Goal: Task Accomplishment & Management: Manage account settings

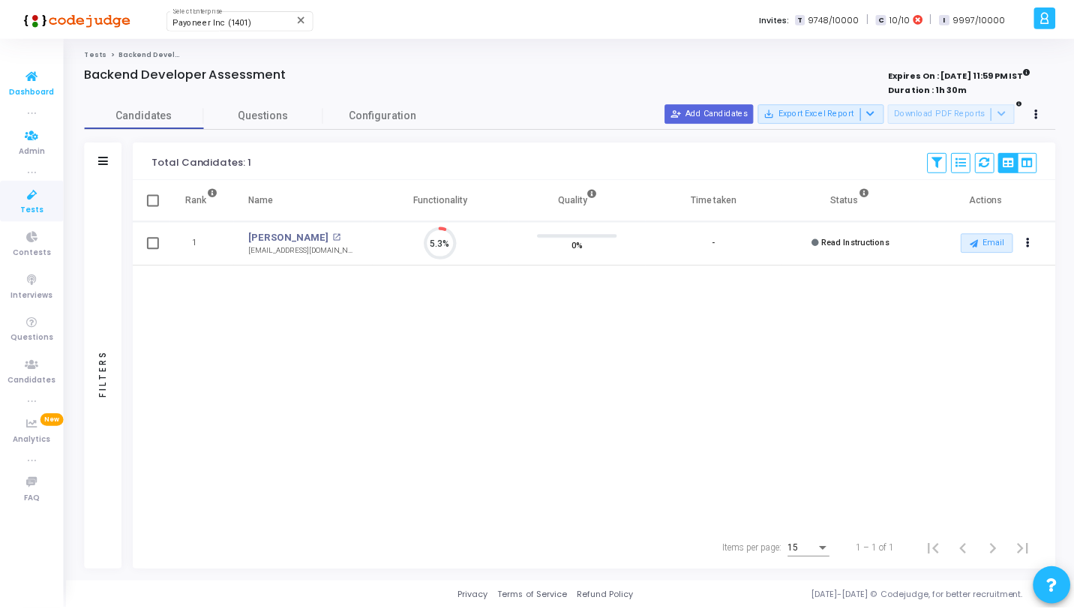
scroll to position [32, 38]
click at [24, 80] on icon at bounding box center [33, 76] width 32 height 19
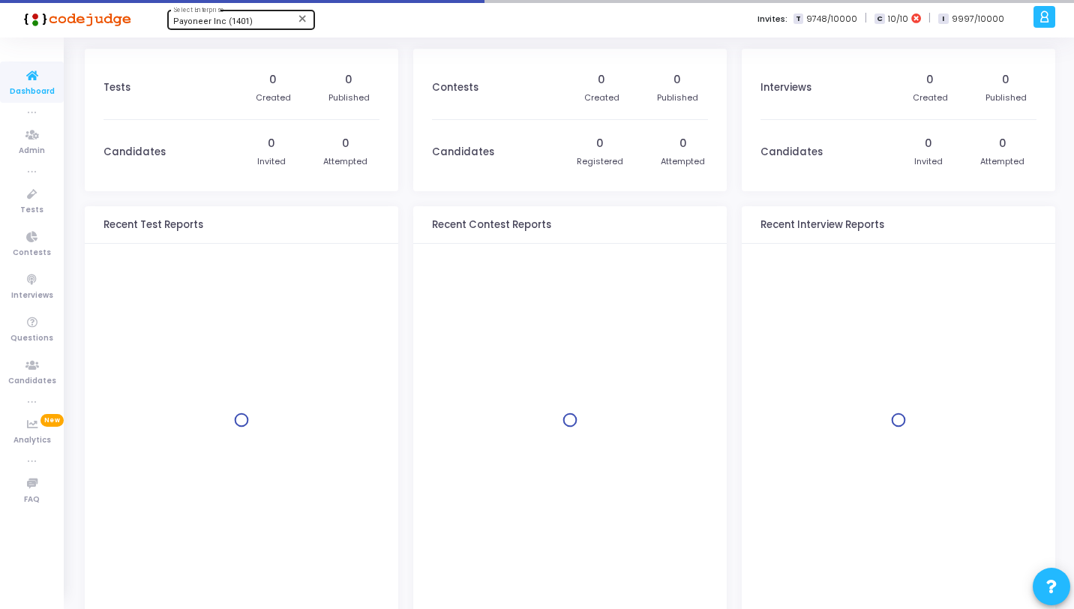
click at [195, 21] on span "Payoneer Inc (1401)" at bounding box center [213, 22] width 80 height 10
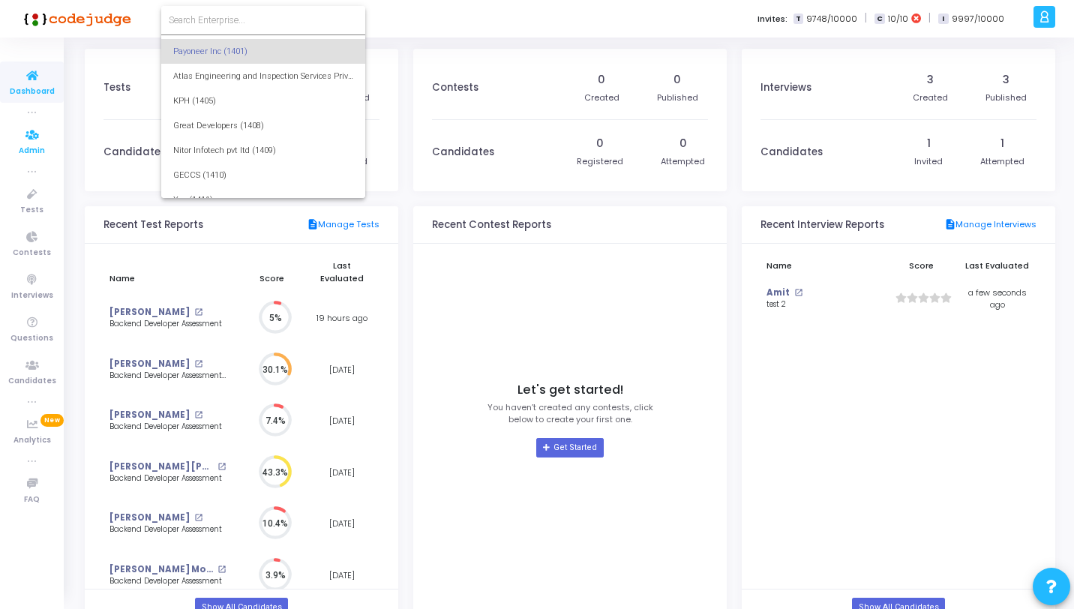
click at [18, 140] on div at bounding box center [537, 304] width 1074 height 609
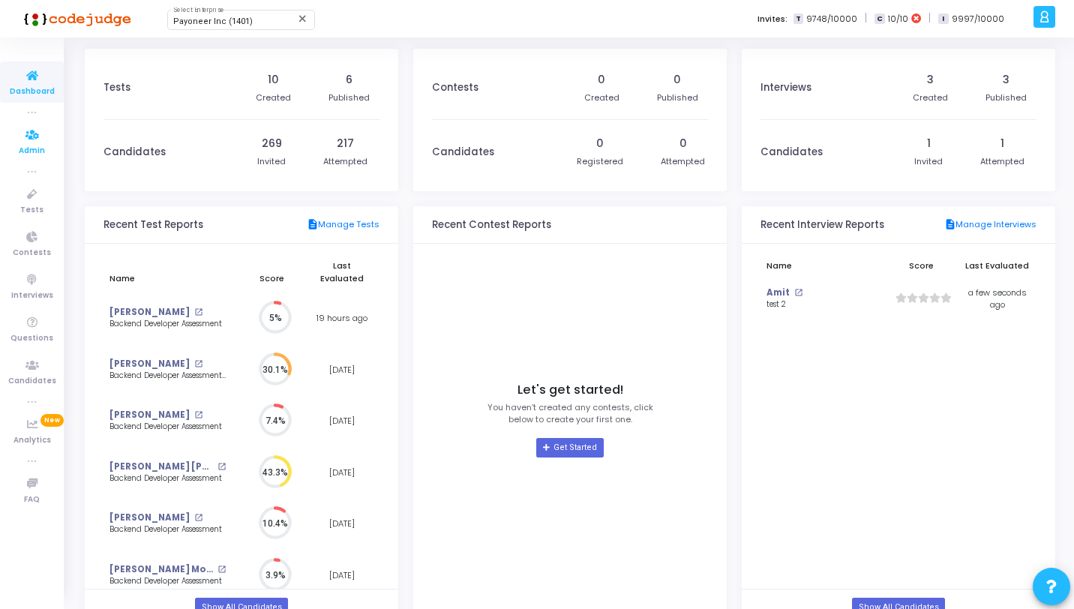
scroll to position [28889, 0]
click at [37, 143] on icon at bounding box center [33, 135] width 32 height 19
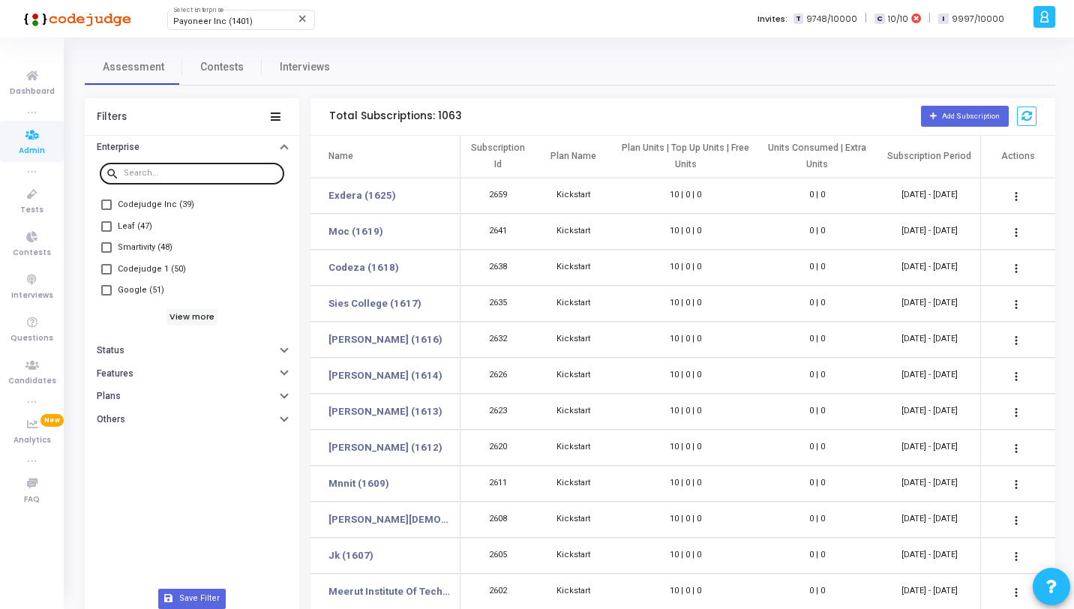
click at [146, 174] on input "text" at bounding box center [201, 173] width 155 height 9
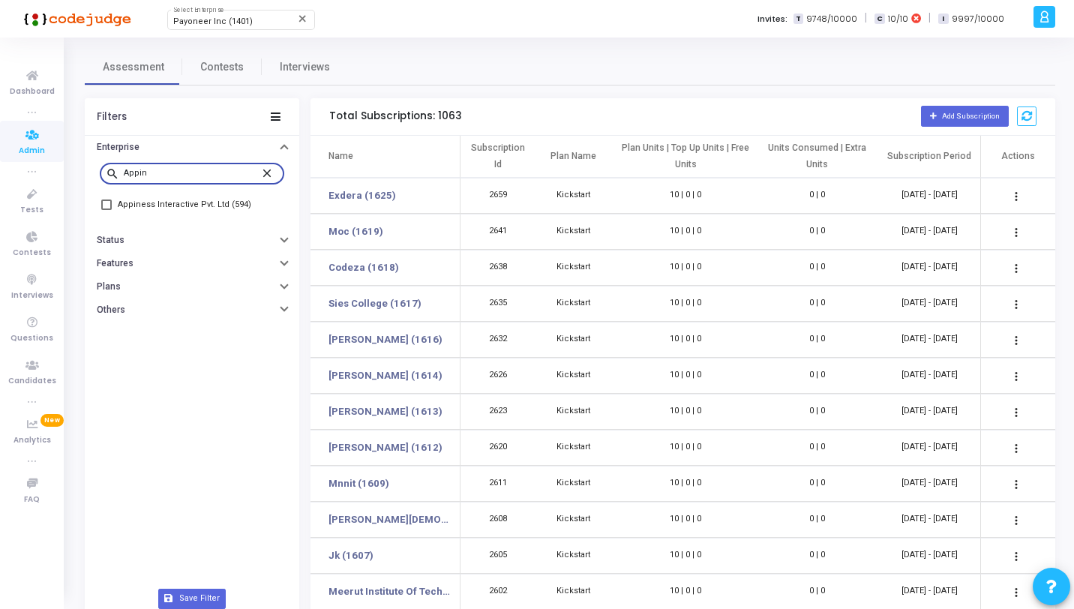
type input "Appin"
click at [194, 206] on span "Appiness Interactive Pvt. Ltd (594)" at bounding box center [185, 205] width 134 height 18
click at [107, 210] on input "Appiness Interactive Pvt. Ltd (594)" at bounding box center [106, 210] width 1 height 1
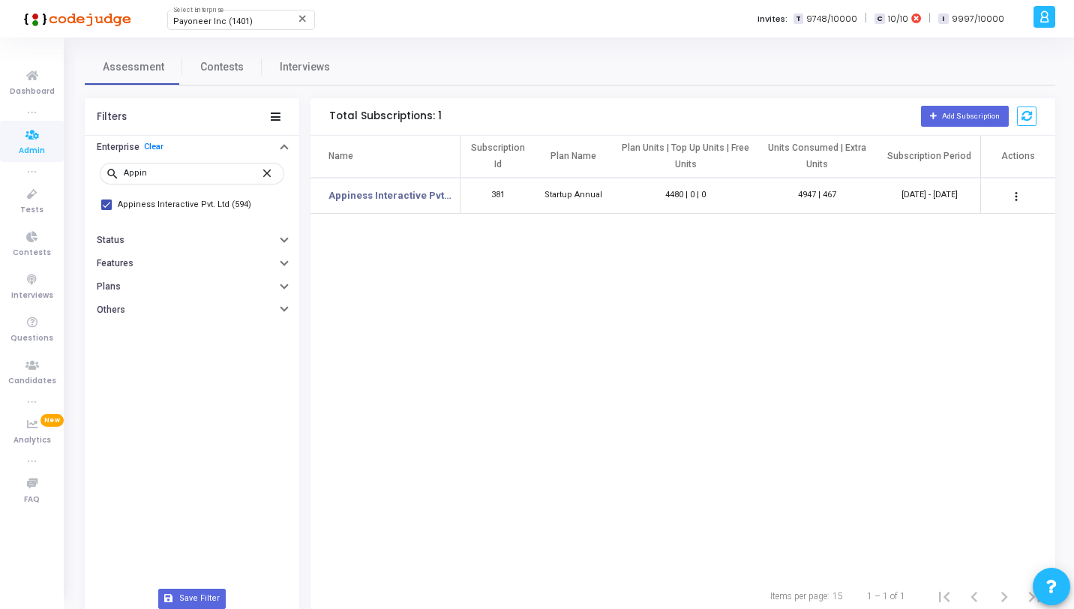
scroll to position [0, 80]
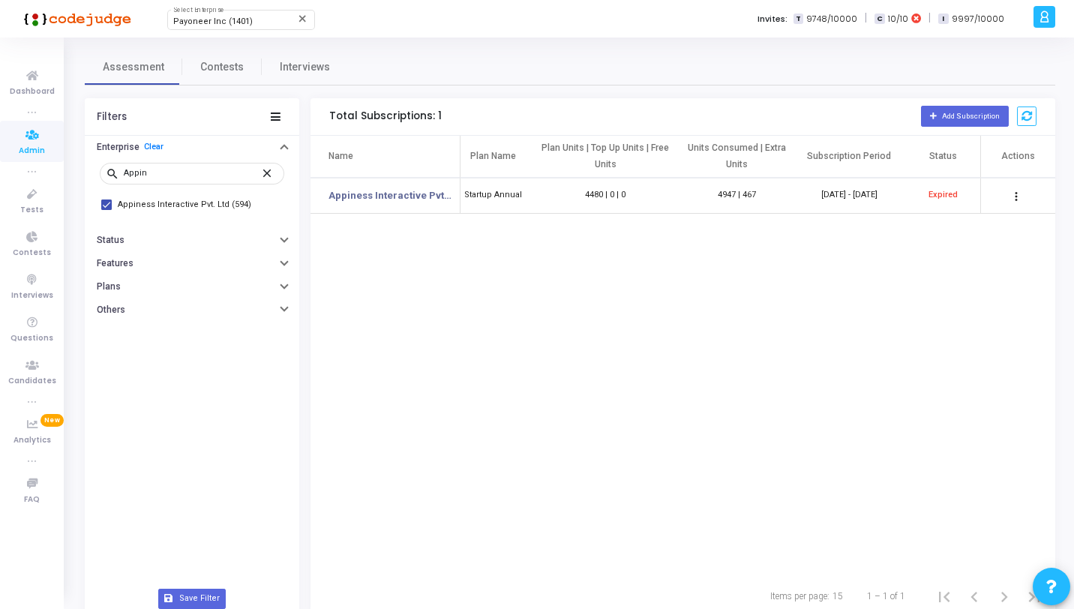
click at [201, 205] on span "Appiness Interactive Pvt. Ltd (594)" at bounding box center [185, 205] width 134 height 18
click at [107, 210] on input "Appiness Interactive Pvt. Ltd (594)" at bounding box center [106, 210] width 1 height 1
checkbox input "false"
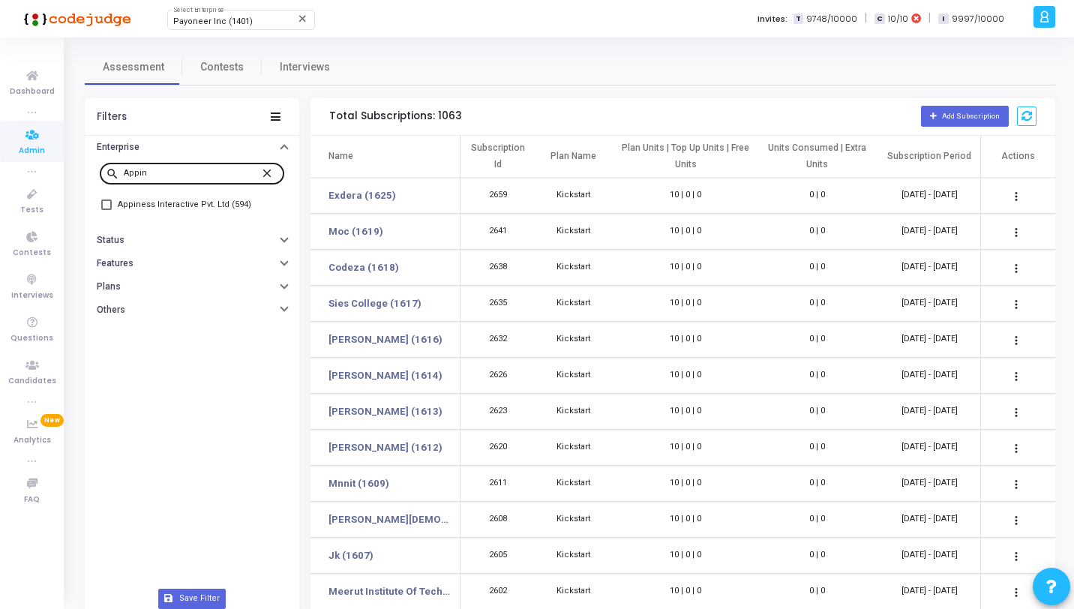
click at [264, 176] on mat-icon "close" at bounding box center [269, 173] width 18 height 14
type input "Hirem"
click at [161, 202] on span "Hiremee (556)" at bounding box center [146, 205] width 57 height 18
click at [107, 210] on input "Hiremee (556)" at bounding box center [106, 210] width 1 height 1
checkbox input "true"
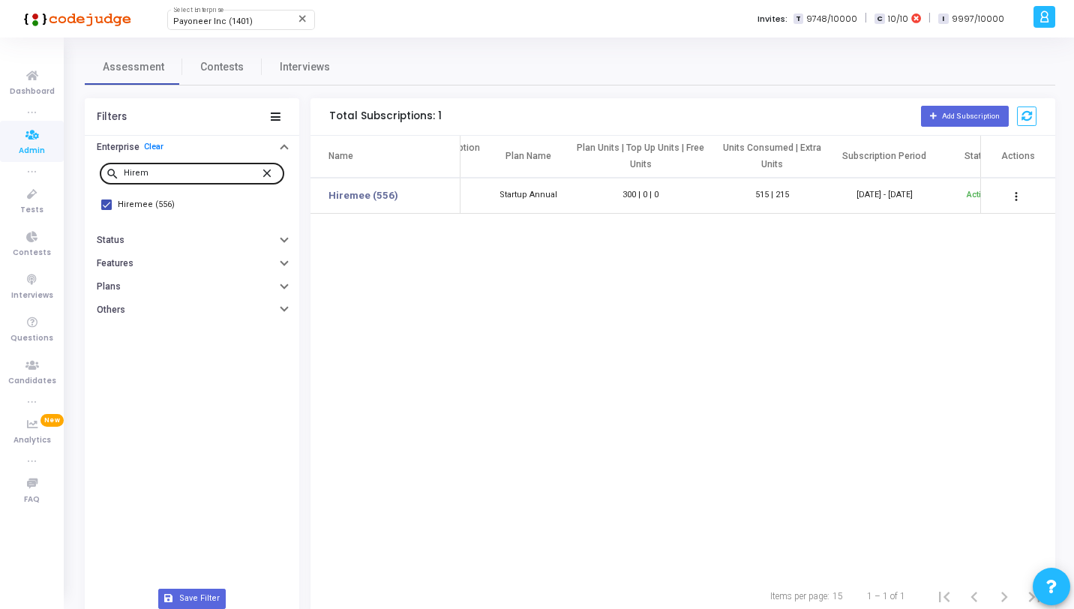
scroll to position [0, 80]
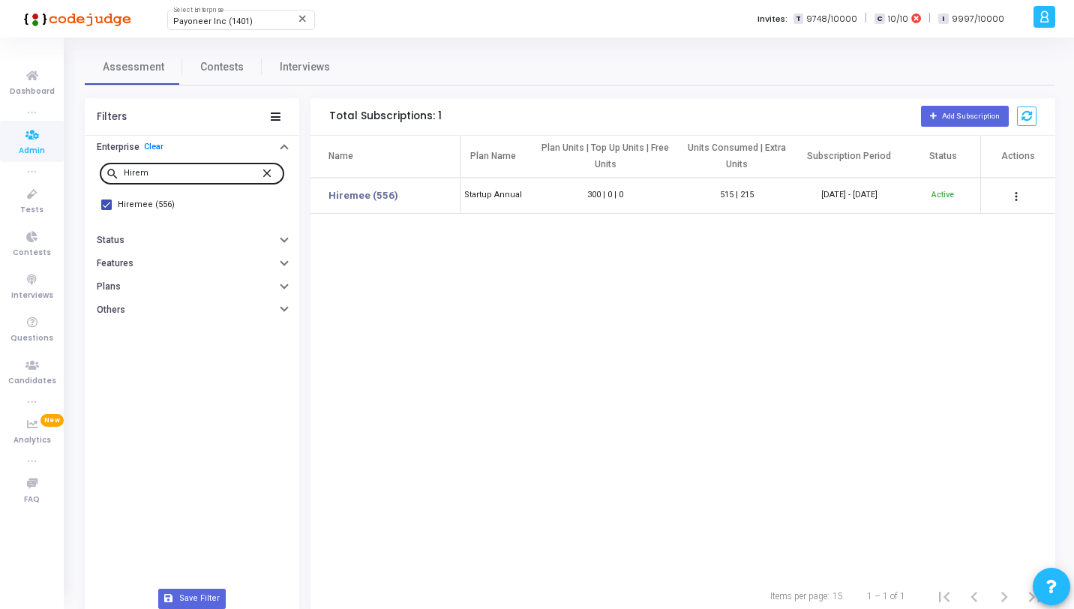
click at [270, 172] on mat-icon "close" at bounding box center [269, 173] width 18 height 14
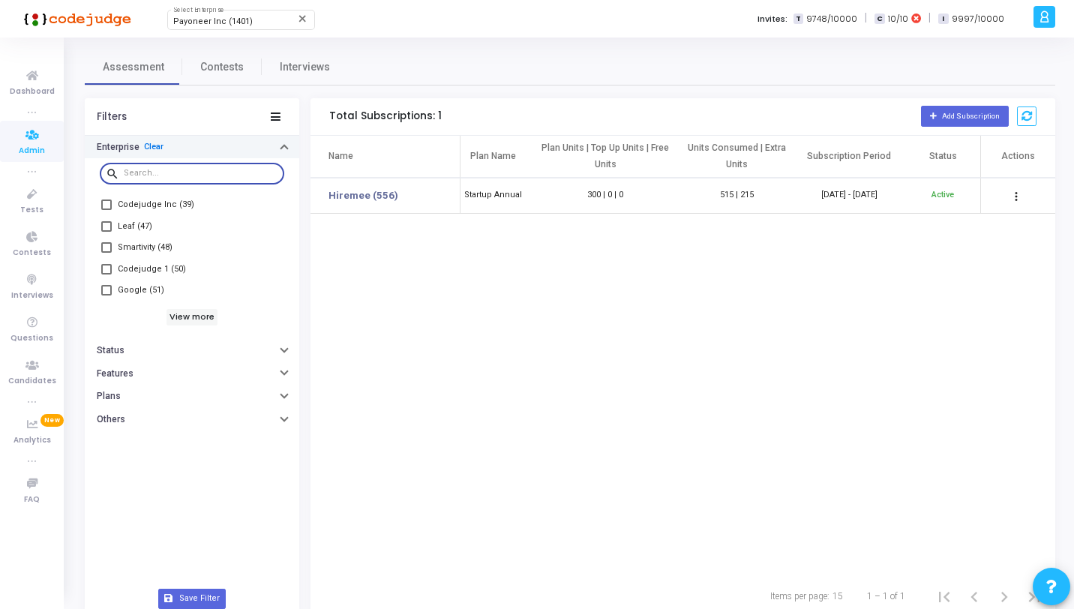
click at [157, 145] on link "Clear" at bounding box center [154, 147] width 20 height 9
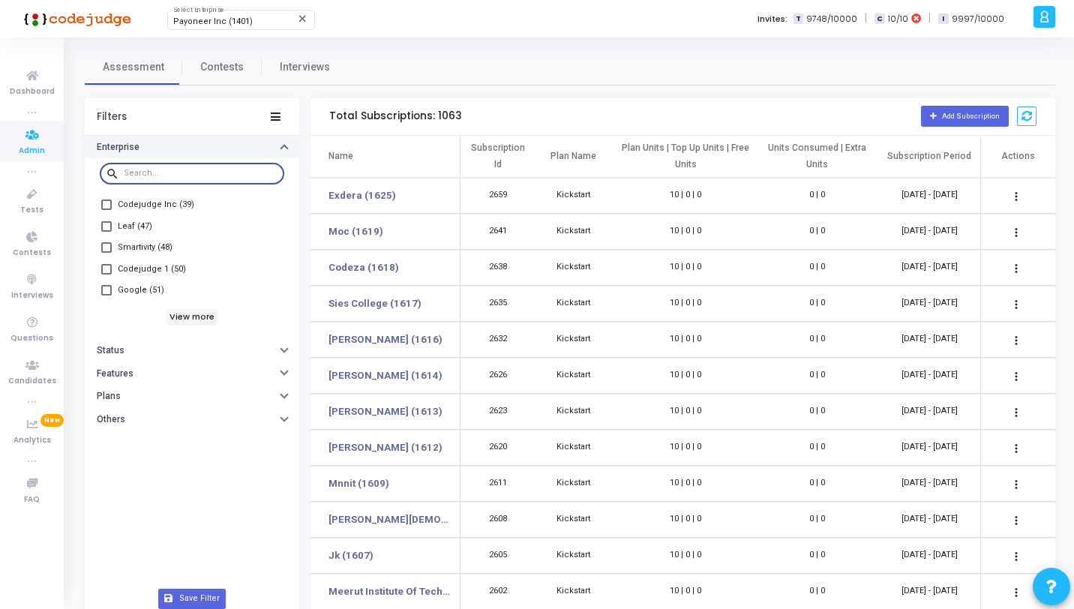
click at [167, 171] on input "text" at bounding box center [201, 173] width 155 height 9
type input "Infra"
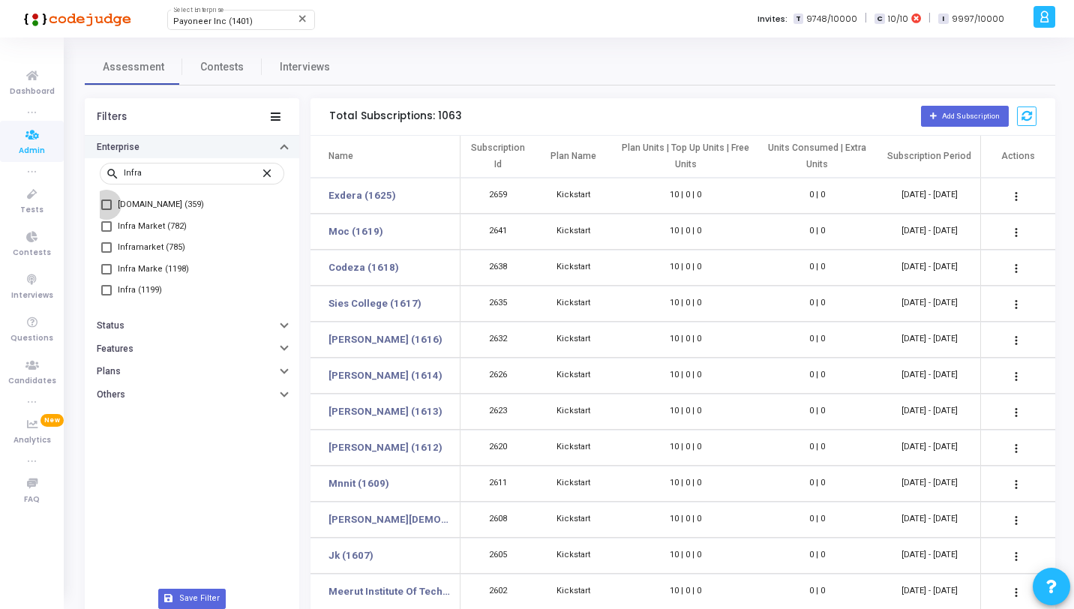
click at [167, 207] on span "[DOMAIN_NAME] (359)" at bounding box center [161, 205] width 86 height 18
click at [107, 210] on input "[DOMAIN_NAME] (359)" at bounding box center [106, 210] width 1 height 1
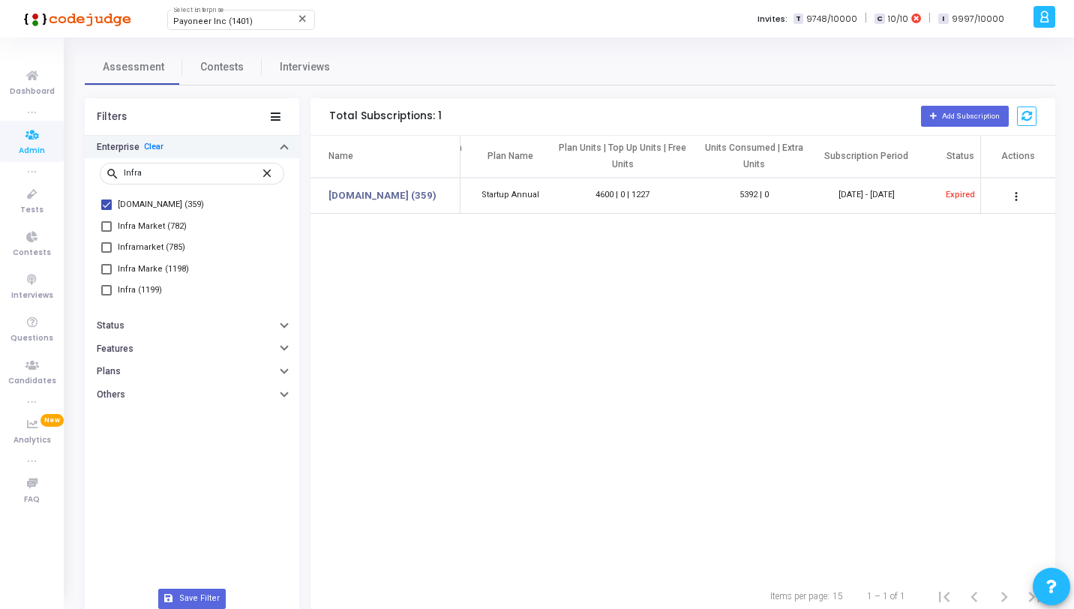
scroll to position [0, 80]
click at [161, 143] on link "Clear" at bounding box center [154, 147] width 20 height 9
checkbox input "false"
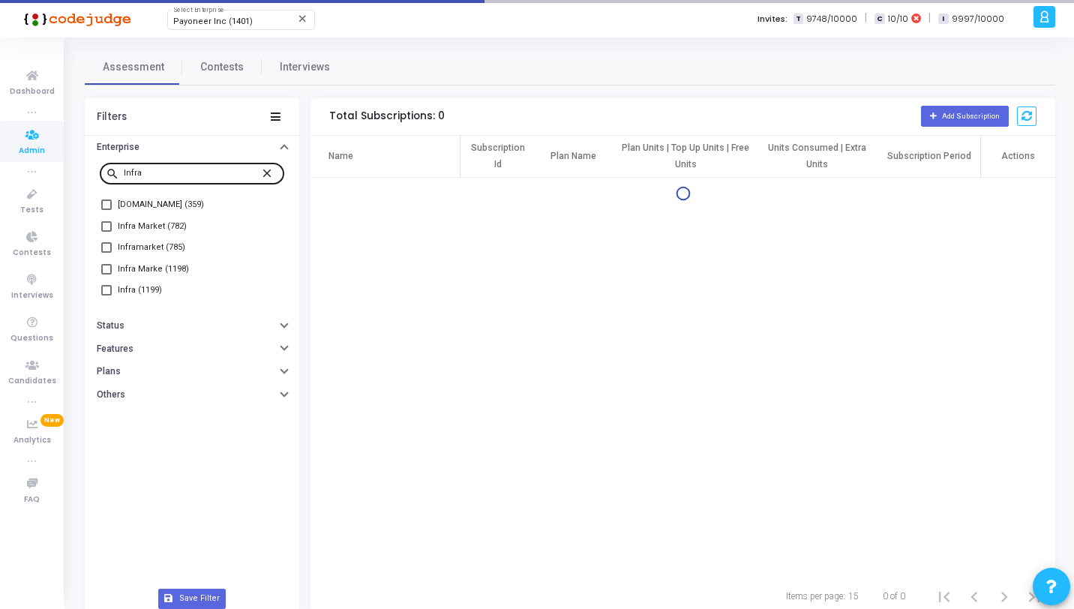
click at [268, 173] on mat-icon "close" at bounding box center [269, 173] width 18 height 14
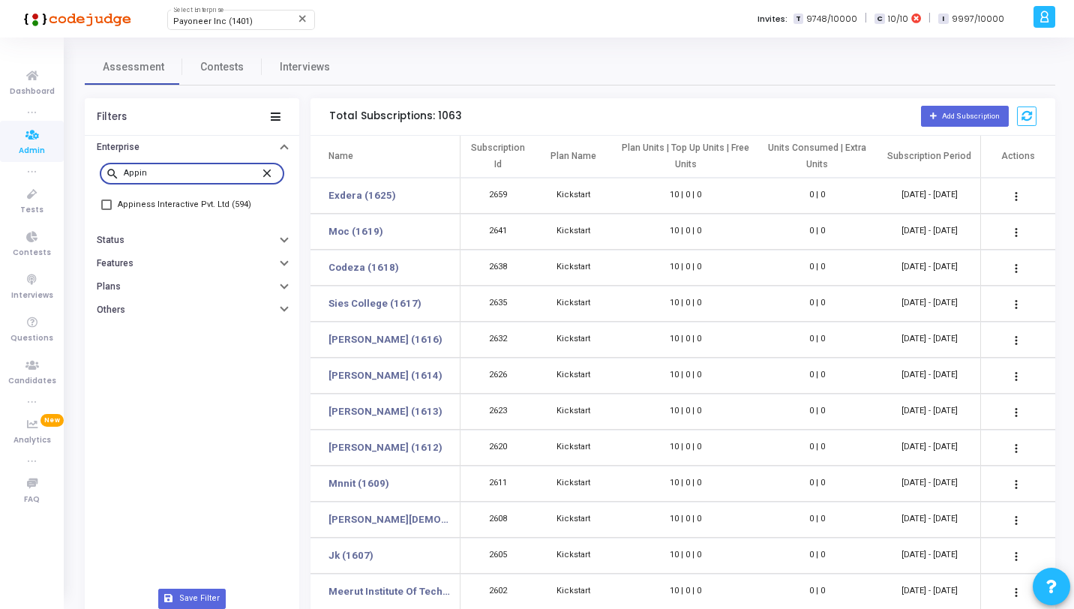
type input "Appin"
click at [236, 203] on span "Appiness Interactive Pvt. Ltd (594)" at bounding box center [185, 205] width 134 height 18
click at [107, 210] on input "Appiness Interactive Pvt. Ltd (594)" at bounding box center [106, 210] width 1 height 1
checkbox input "true"
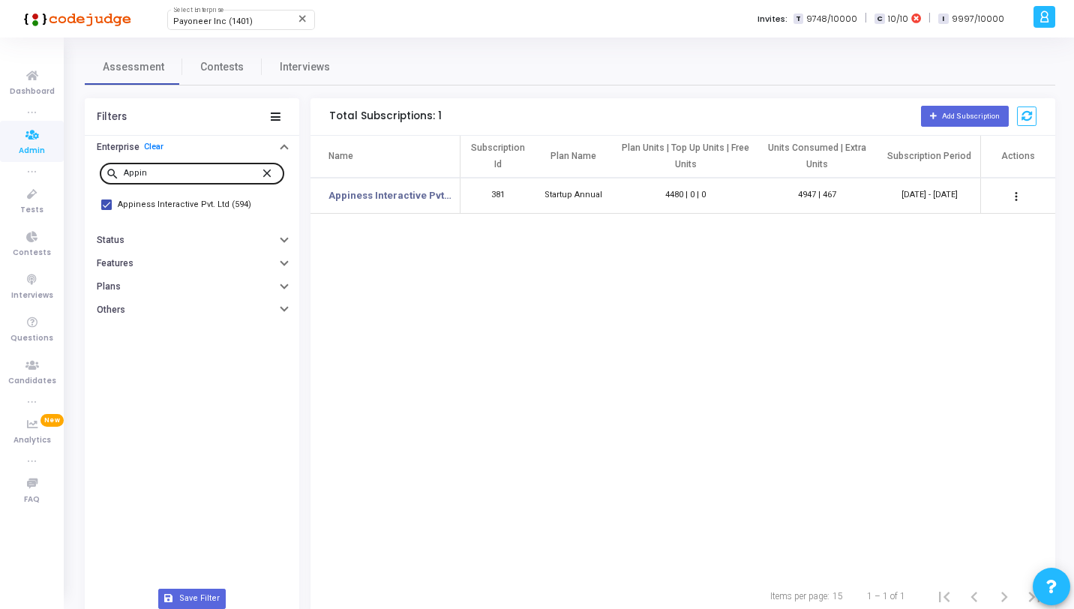
scroll to position [0, 80]
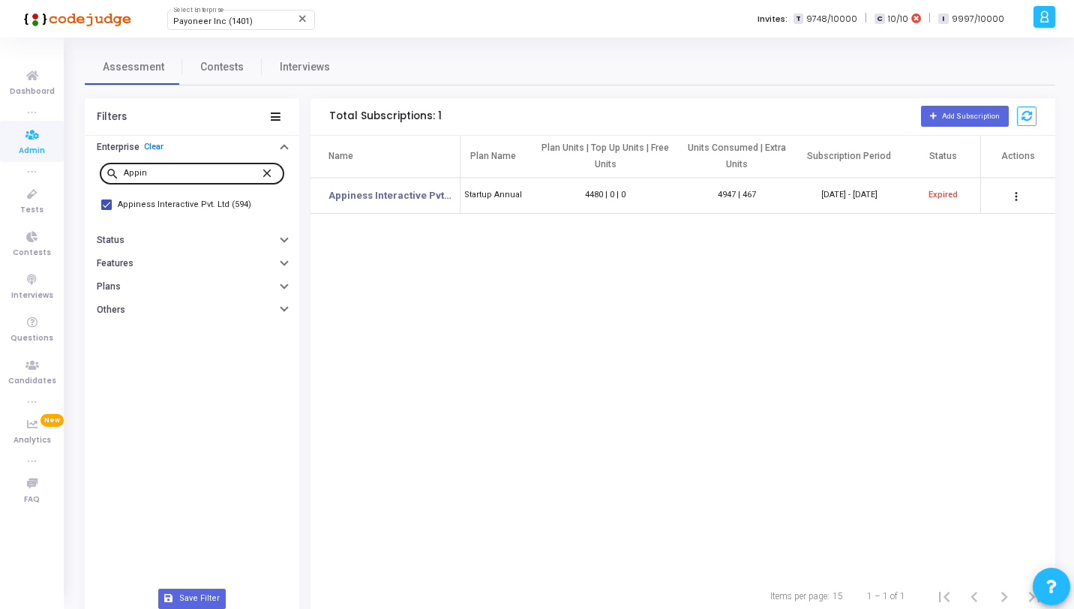
click at [263, 174] on mat-icon "close" at bounding box center [269, 173] width 18 height 14
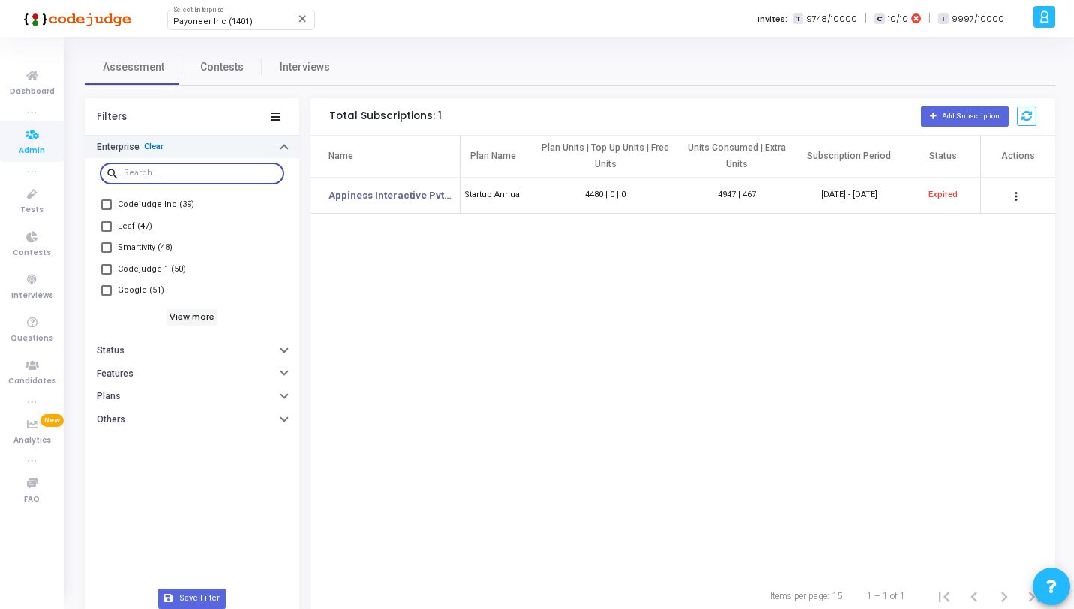
click at [156, 145] on link "Clear" at bounding box center [154, 147] width 20 height 9
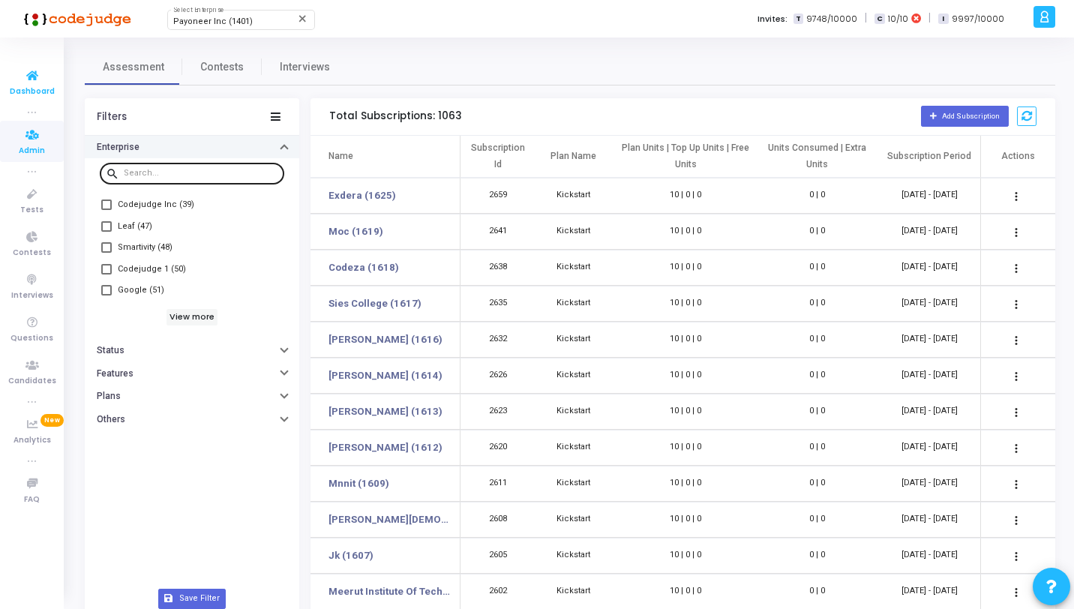
click at [35, 87] on span "Dashboard" at bounding box center [32, 92] width 45 height 13
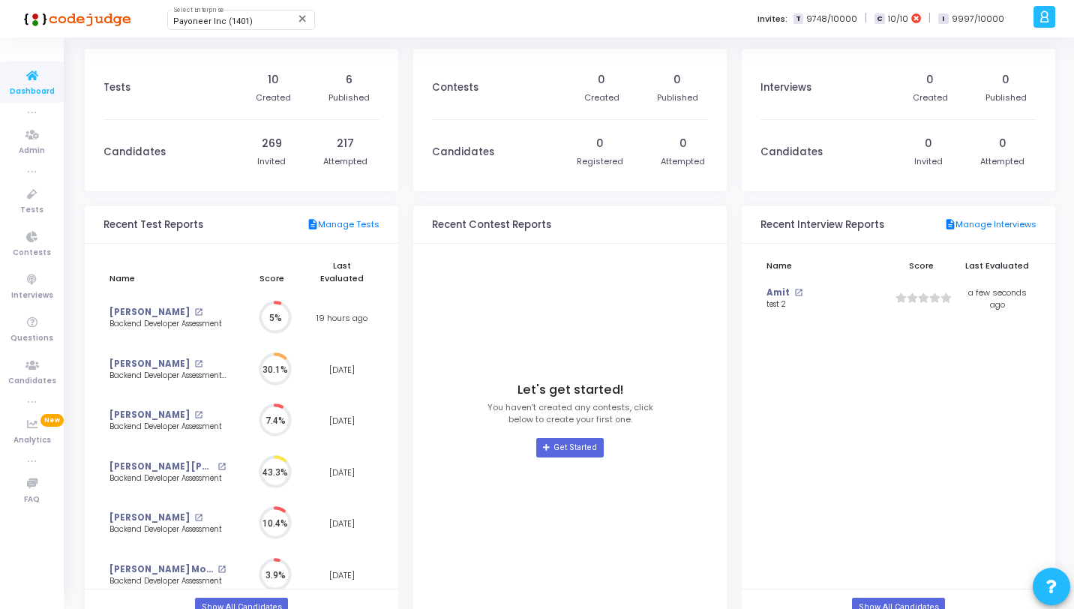
scroll to position [33, 16]
